Goal: Task Accomplishment & Management: Manage account settings

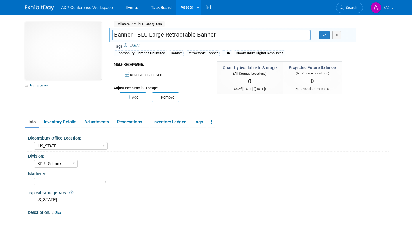
select select "[US_STATE]"
select select "BDR - Schools"
click at [352, 8] on span "Search" at bounding box center [350, 8] width 13 height 4
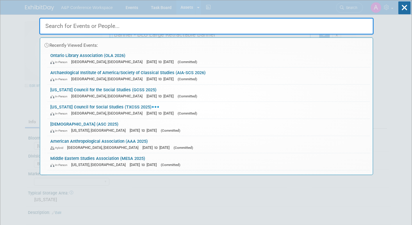
click at [137, 108] on link "Texas Council for Social Studies (TXCSS 2025) In-Person Frisco, TX Oct 29, 2025…" at bounding box center [208, 110] width 322 height 17
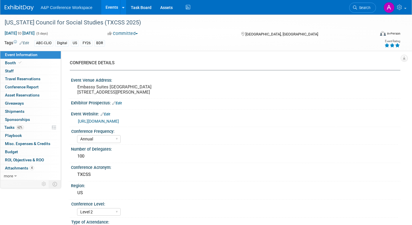
select select "Annual"
select select "Level 2"
select select "In-Person Booth"
select select "Schools"
select select "Bloomsbury Digital Resources"
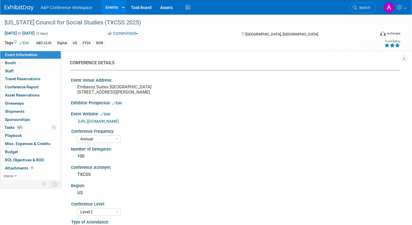
select select "[PERSON_NAME]"
select select "BDR Product Awareness and Trial Generation​"
click at [12, 63] on span "Booth" at bounding box center [14, 62] width 18 height 5
select select "CLDC - Digital/BDR"
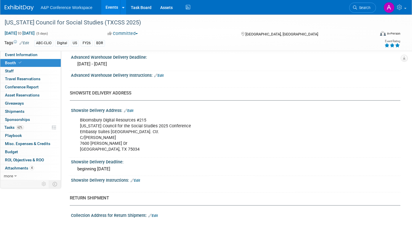
scroll to position [333, 0]
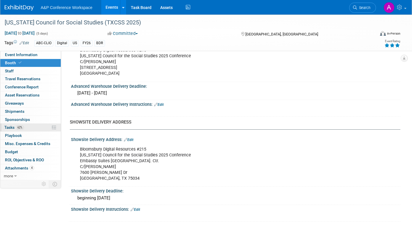
click at [10, 126] on span "Tasks 62%" at bounding box center [13, 127] width 19 height 5
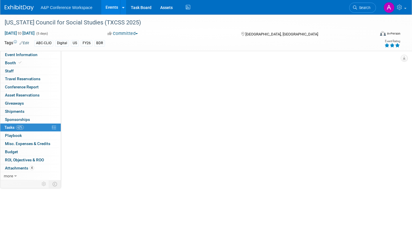
scroll to position [0, 0]
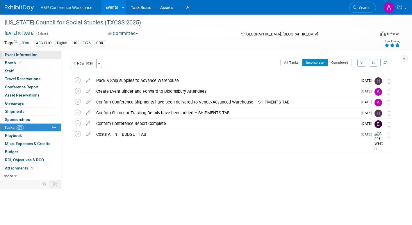
click at [26, 57] on span "Event Information" at bounding box center [21, 54] width 33 height 5
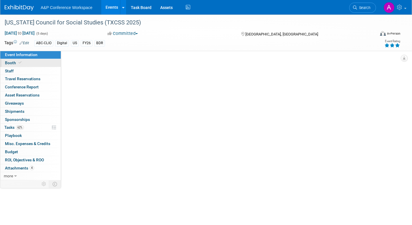
select select "Annual"
select select "Level 2"
select select "In-Person Booth"
select select "Schools"
select select "Bloomsbury Digital Resources"
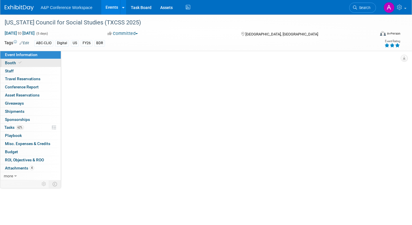
select select "[PERSON_NAME]"
select select "BDR Product Awareness and Trial Generation​"
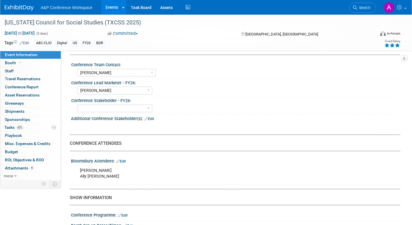
scroll to position [291, 0]
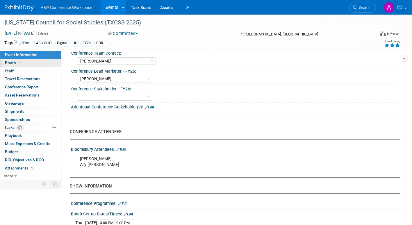
click at [8, 64] on span "Booth" at bounding box center [14, 62] width 18 height 5
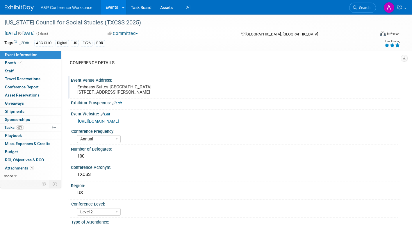
select select "CLDC - Digital/BDR"
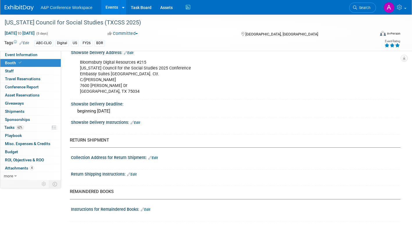
scroll to position [427, 0]
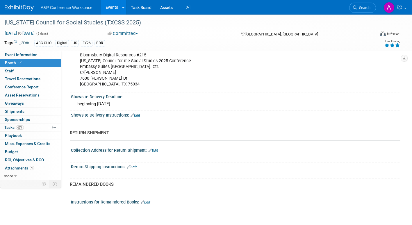
drag, startPoint x: 136, startPoint y: 165, endPoint x: 143, endPoint y: 168, distance: 7.8
click at [136, 165] on link "Edit" at bounding box center [132, 167] width 10 height 4
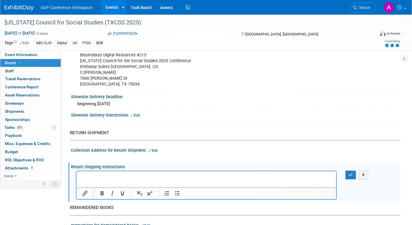
scroll to position [0, 0]
click at [351, 174] on icon "button" at bounding box center [350, 175] width 4 height 4
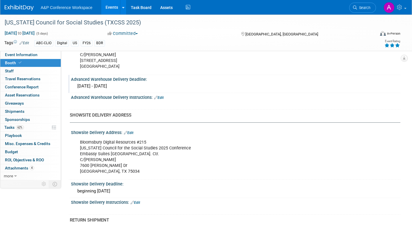
scroll to position [282, 0]
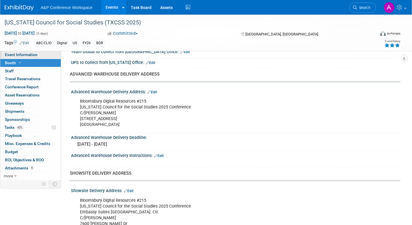
click at [34, 55] on span "Event Information" at bounding box center [21, 54] width 33 height 5
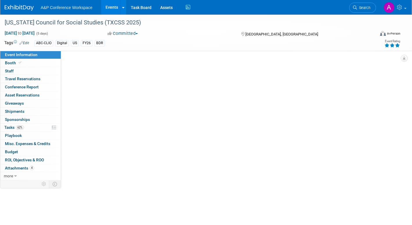
scroll to position [0, 0]
select select "Annual"
select select "Level 2"
select select "In-Person Booth"
select select "Schools"
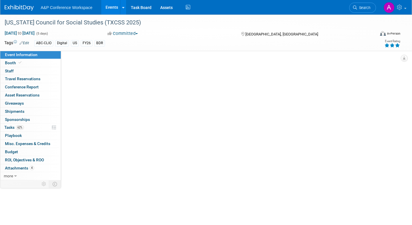
select select "Bloomsbury Digital Resources"
select select "[PERSON_NAME]"
select select "BDR Product Awareness and Trial Generation​"
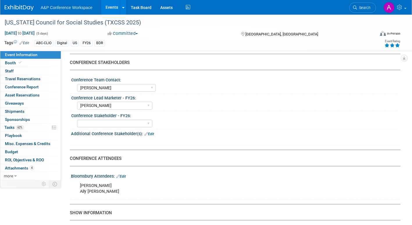
scroll to position [261, 0]
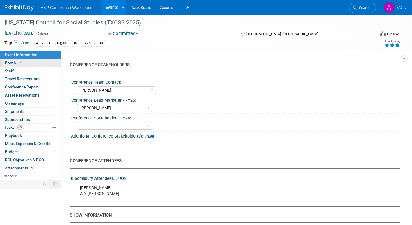
click at [9, 62] on span "Booth" at bounding box center [14, 62] width 18 height 5
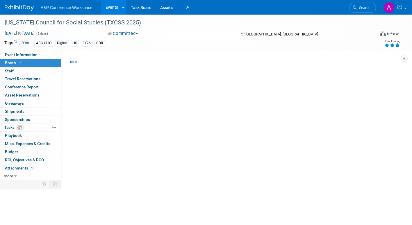
select select "CLDC - Digital/BDR"
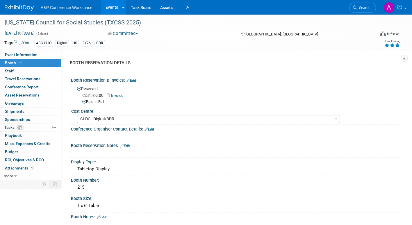
click at [118, 96] on link "Invoice" at bounding box center [116, 95] width 19 height 4
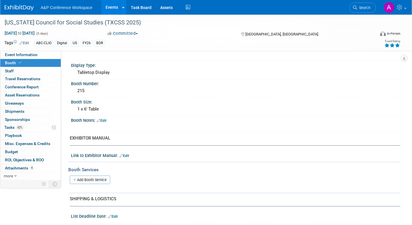
scroll to position [116, 0]
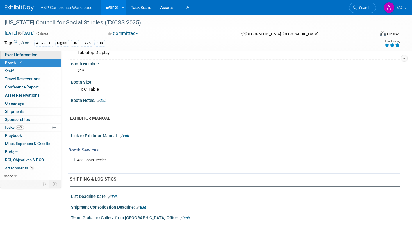
drag, startPoint x: 20, startPoint y: 53, endPoint x: 28, endPoint y: 58, distance: 9.0
click at [20, 54] on span "Event Information" at bounding box center [21, 54] width 33 height 5
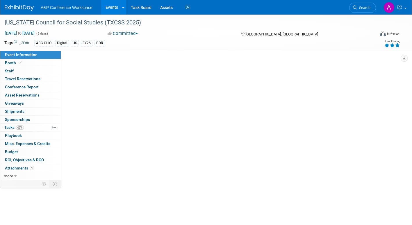
scroll to position [0, 0]
select select "Annual"
select select "Level 2"
select select "In-Person Booth"
select select "Schools"
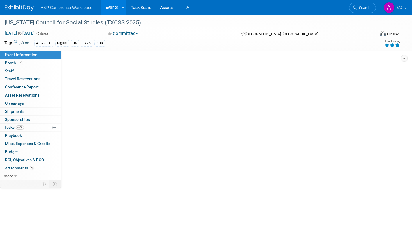
select select "Bloomsbury Digital Resources"
select select "[PERSON_NAME]"
select select "BDR Product Awareness and Trial Generation​"
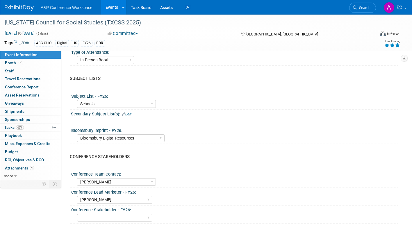
scroll to position [174, 0]
